Goal: Check status: Check status

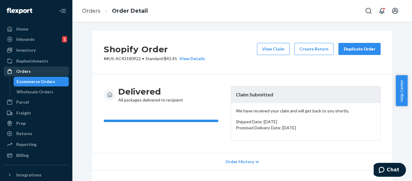
click at [33, 68] on div "Orders" at bounding box center [36, 71] width 64 height 8
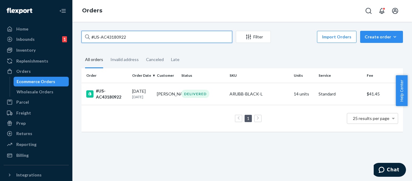
click at [129, 36] on input "#US-AC43180922" at bounding box center [156, 37] width 151 height 12
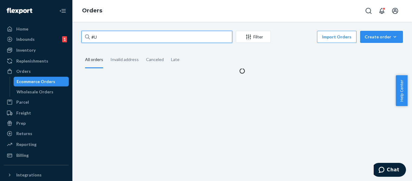
type input "#"
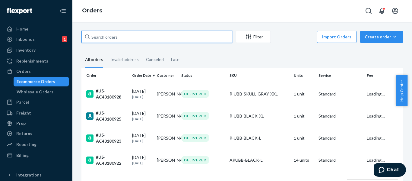
paste input "#US-AC43179896"
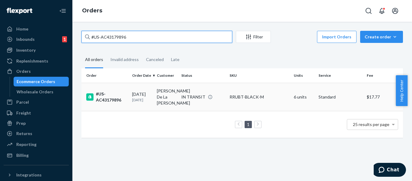
type input "#US-AC43179896"
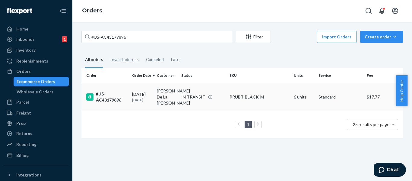
click at [95, 92] on div "#US-AC43179896" at bounding box center [106, 97] width 41 height 12
